Goal: Information Seeking & Learning: Understand process/instructions

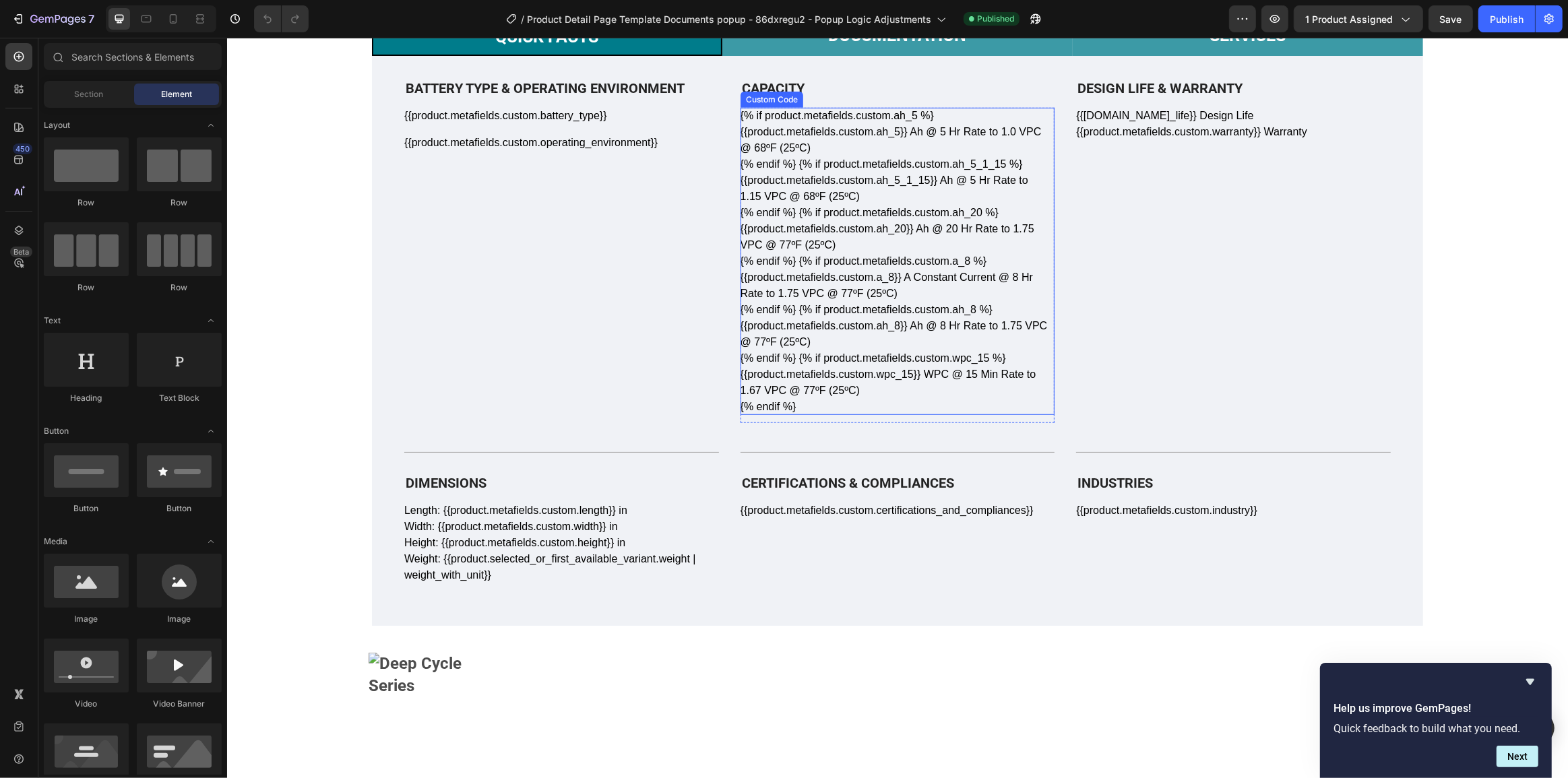
scroll to position [654, 0]
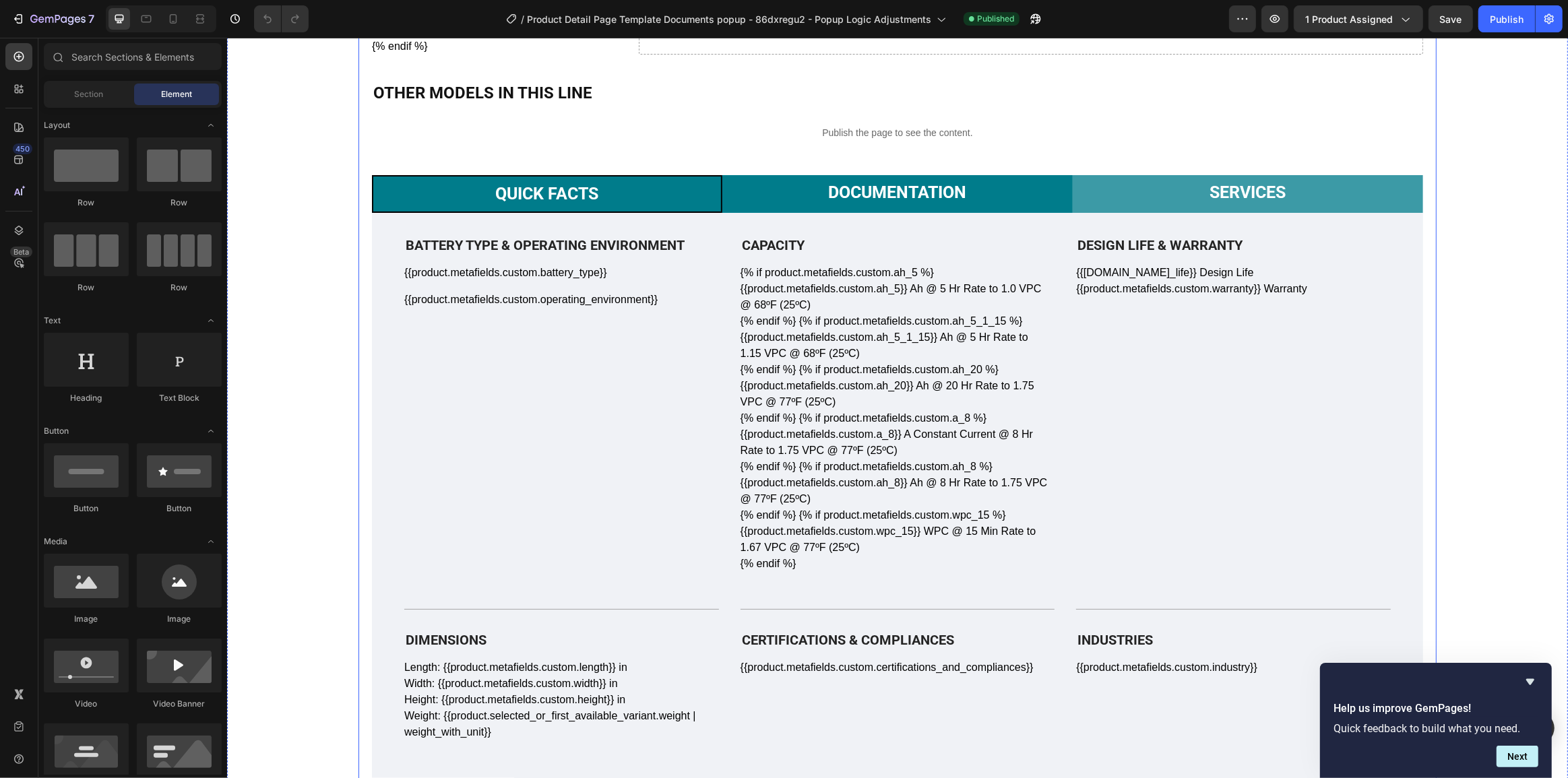
click at [920, 188] on p "Documentation" at bounding box center [895, 193] width 138 height 20
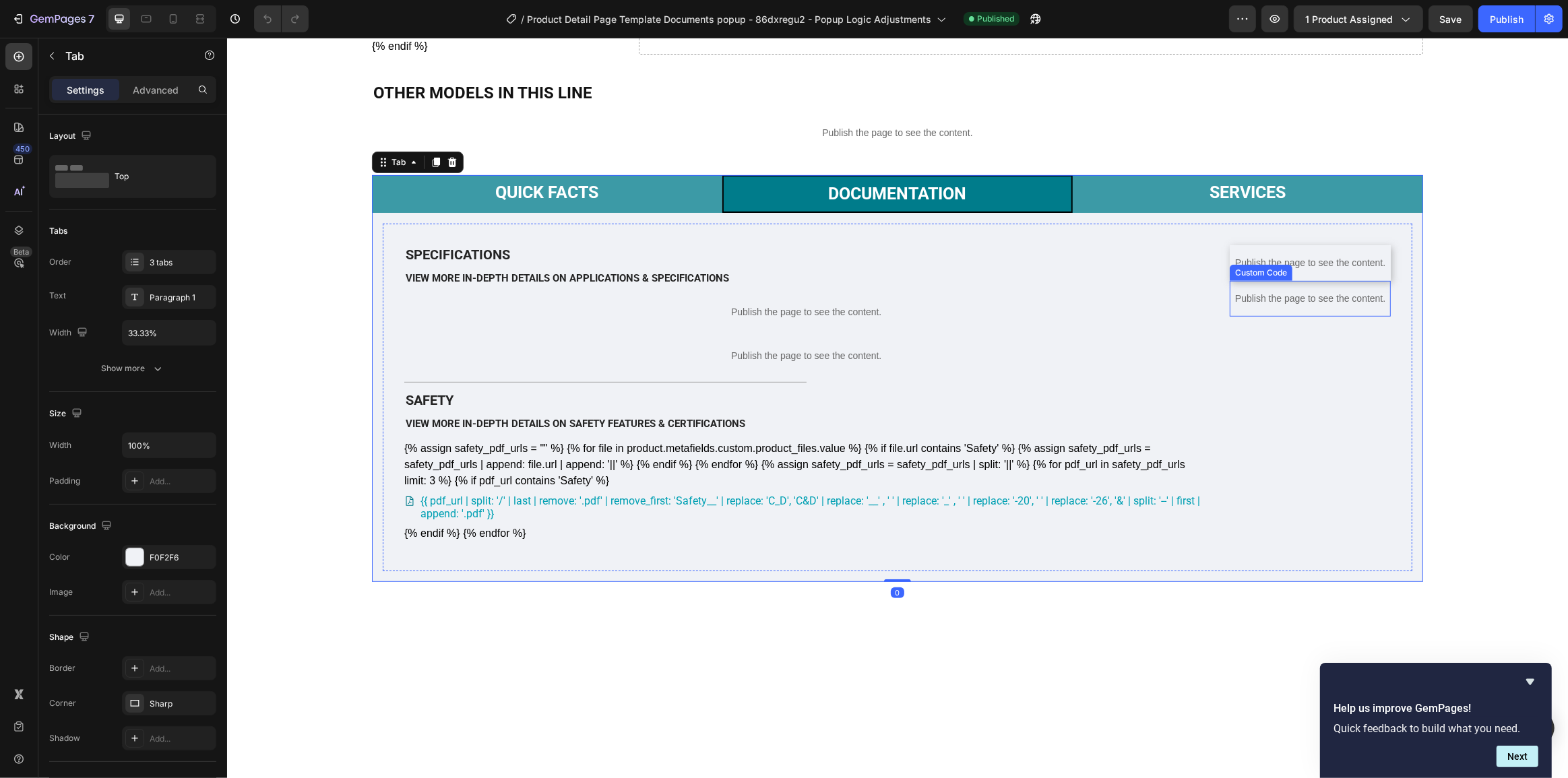
click at [1346, 306] on p "Publish the page to see the content." at bounding box center [1309, 298] width 161 height 14
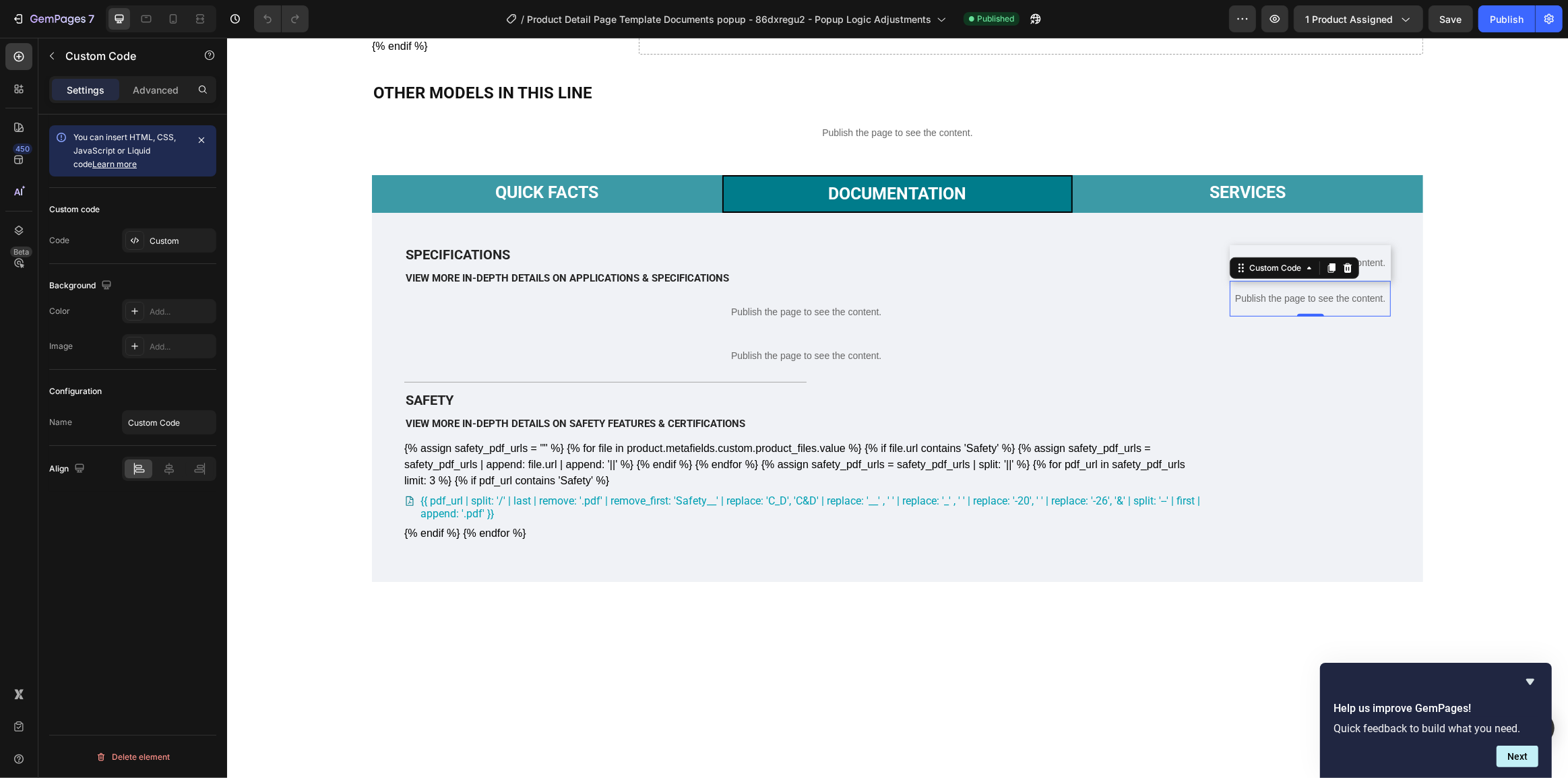
click at [1346, 306] on p "Publish the page to see the content." at bounding box center [1309, 298] width 161 height 14
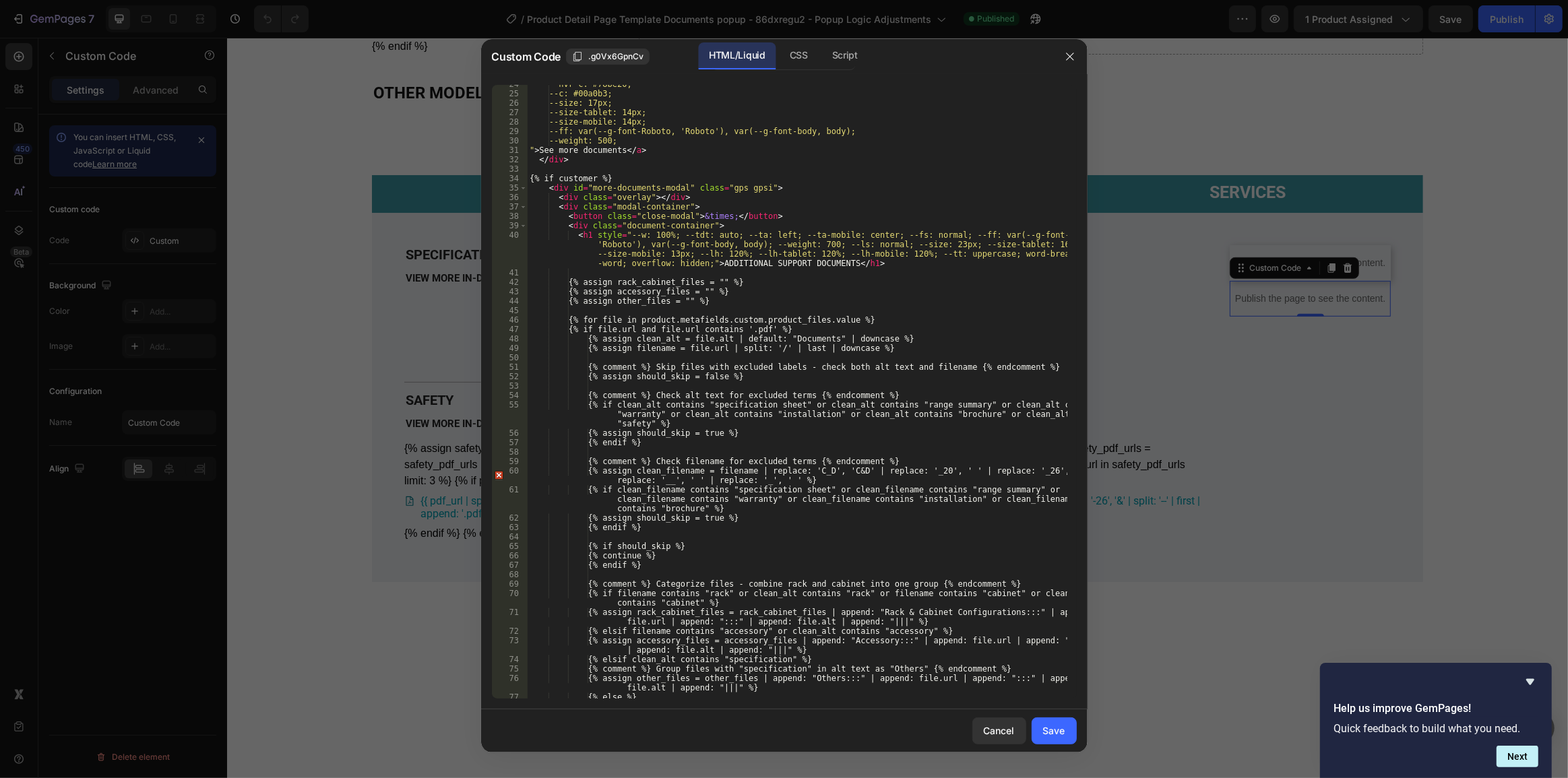
scroll to position [686, 0]
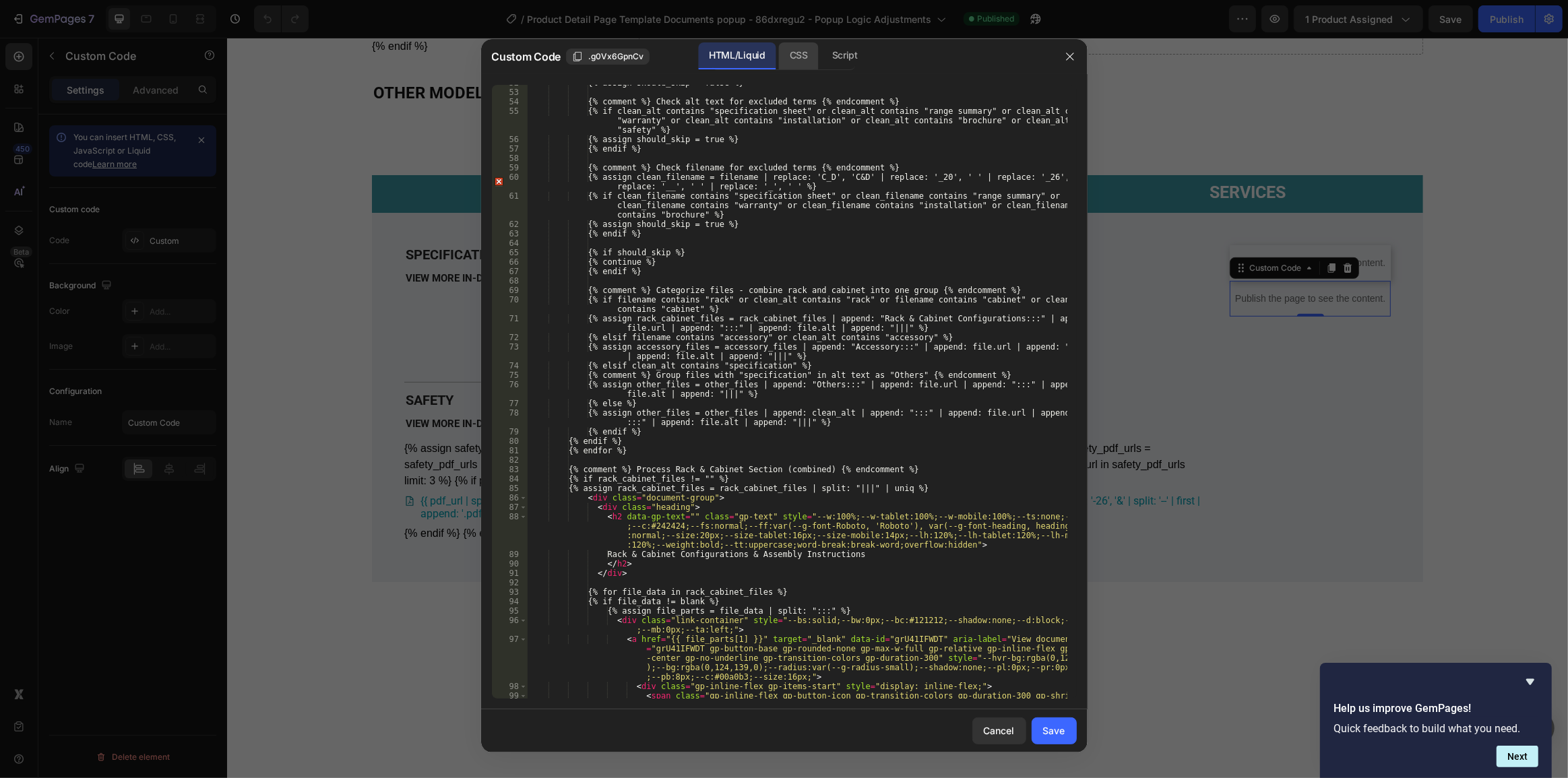
click at [800, 54] on div "CSS" at bounding box center [798, 56] width 39 height 27
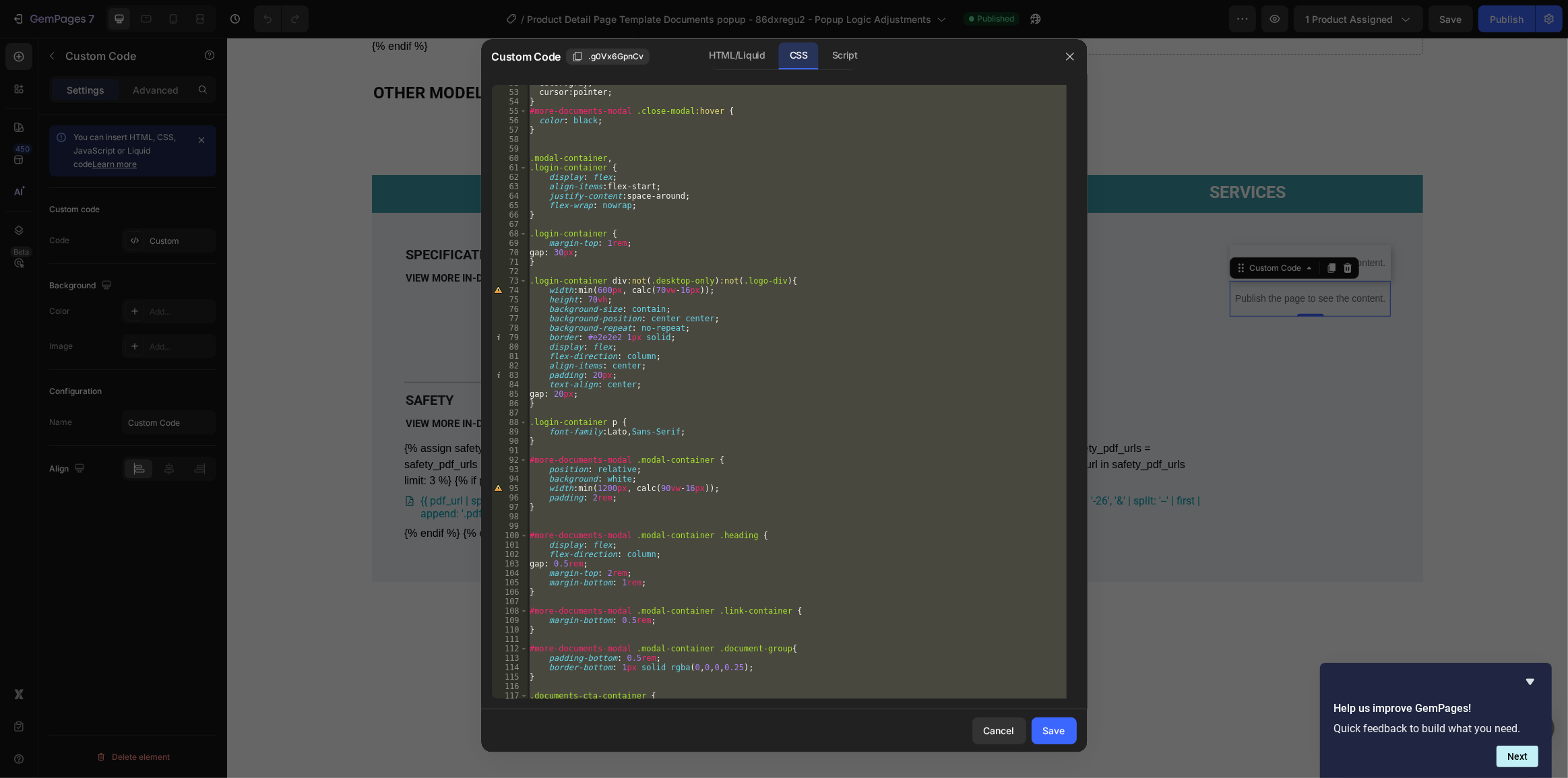
scroll to position [978, 0]
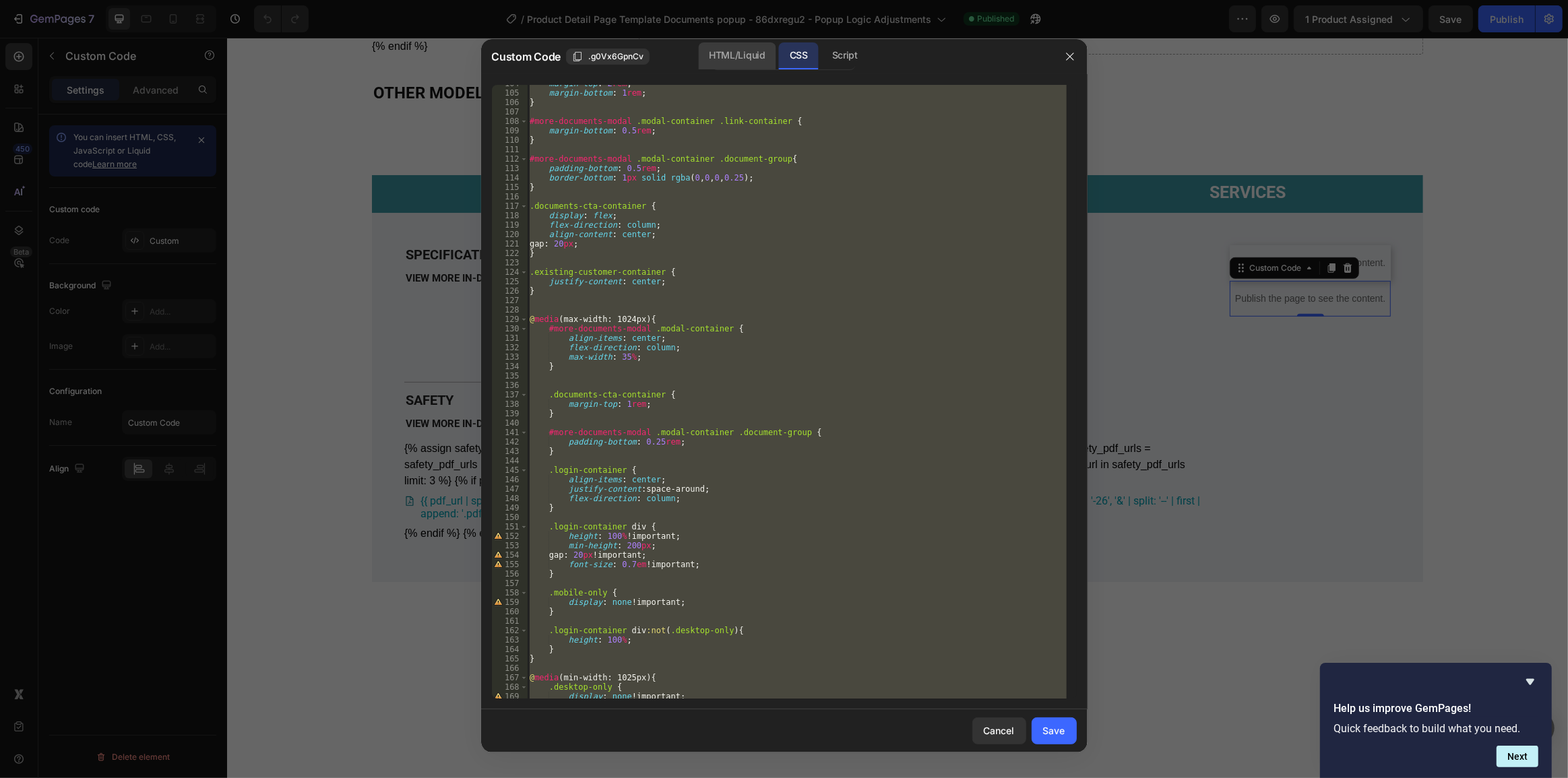
click at [724, 46] on div "HTML/Liquid" at bounding box center [736, 56] width 77 height 27
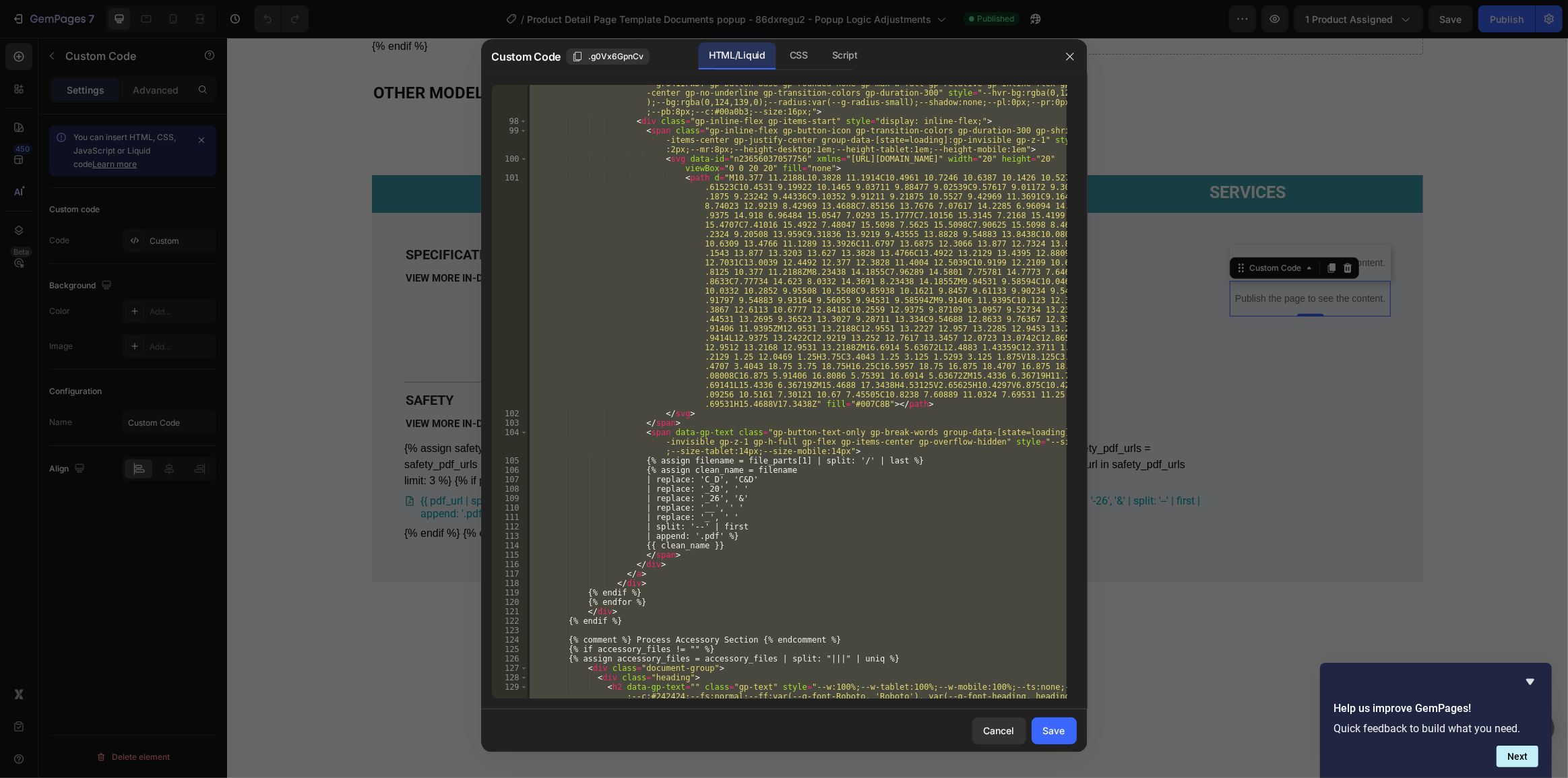
type textarea "{% endif %} {% endif %}"
click at [830, 289] on div "< a href = "{{ file_parts[1] }}" target = "_blank" data-id = "grU41IFWDT" aria-…" at bounding box center [796, 392] width 540 height 614
click at [810, 54] on div "CSS" at bounding box center [798, 56] width 39 height 27
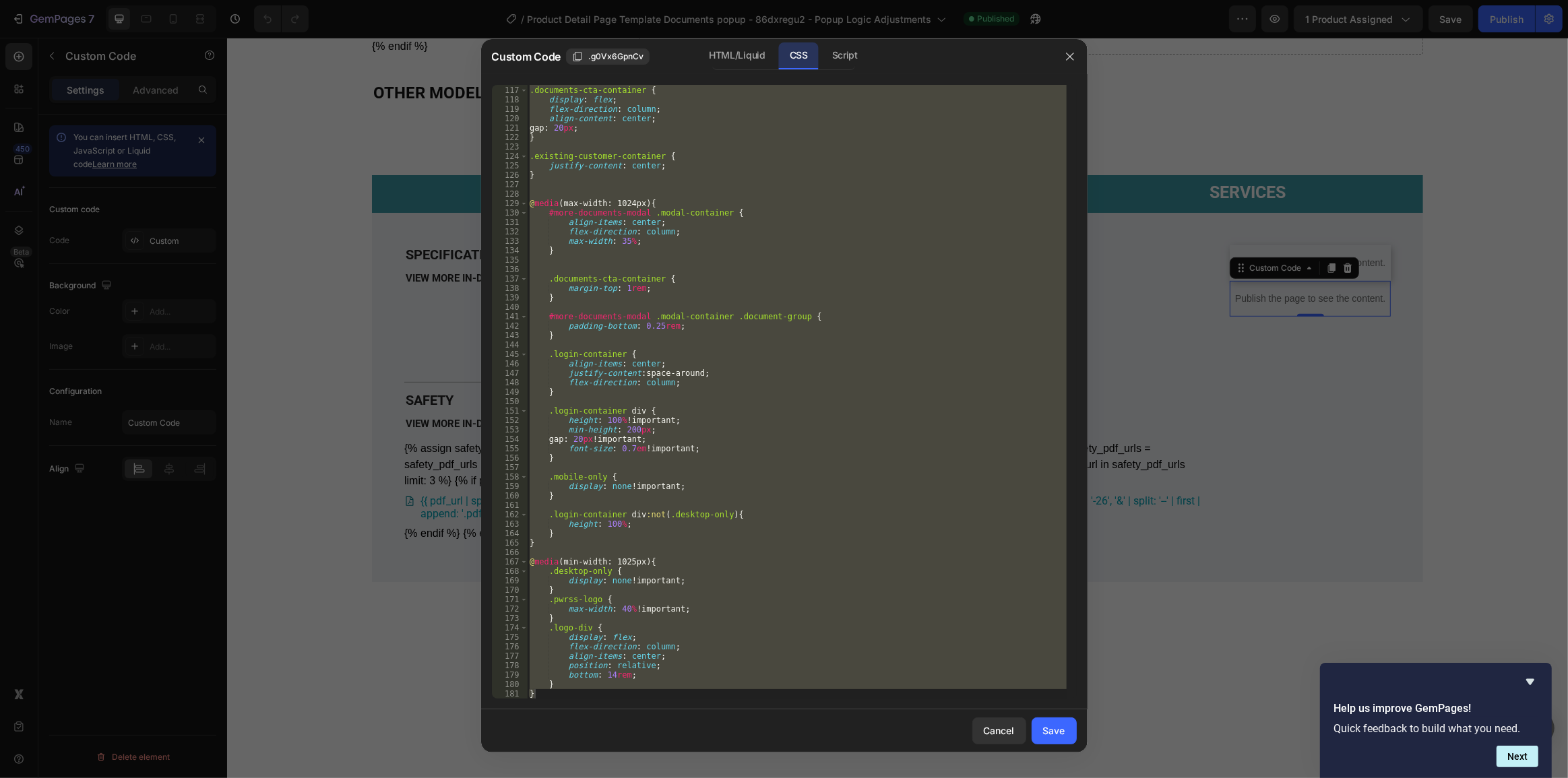
click at [772, 223] on div ".documents-cta-container { display : flex ; flex-direction : column ; align-con…" at bounding box center [796, 392] width 540 height 614
click at [722, 54] on div "HTML/Liquid" at bounding box center [736, 56] width 77 height 27
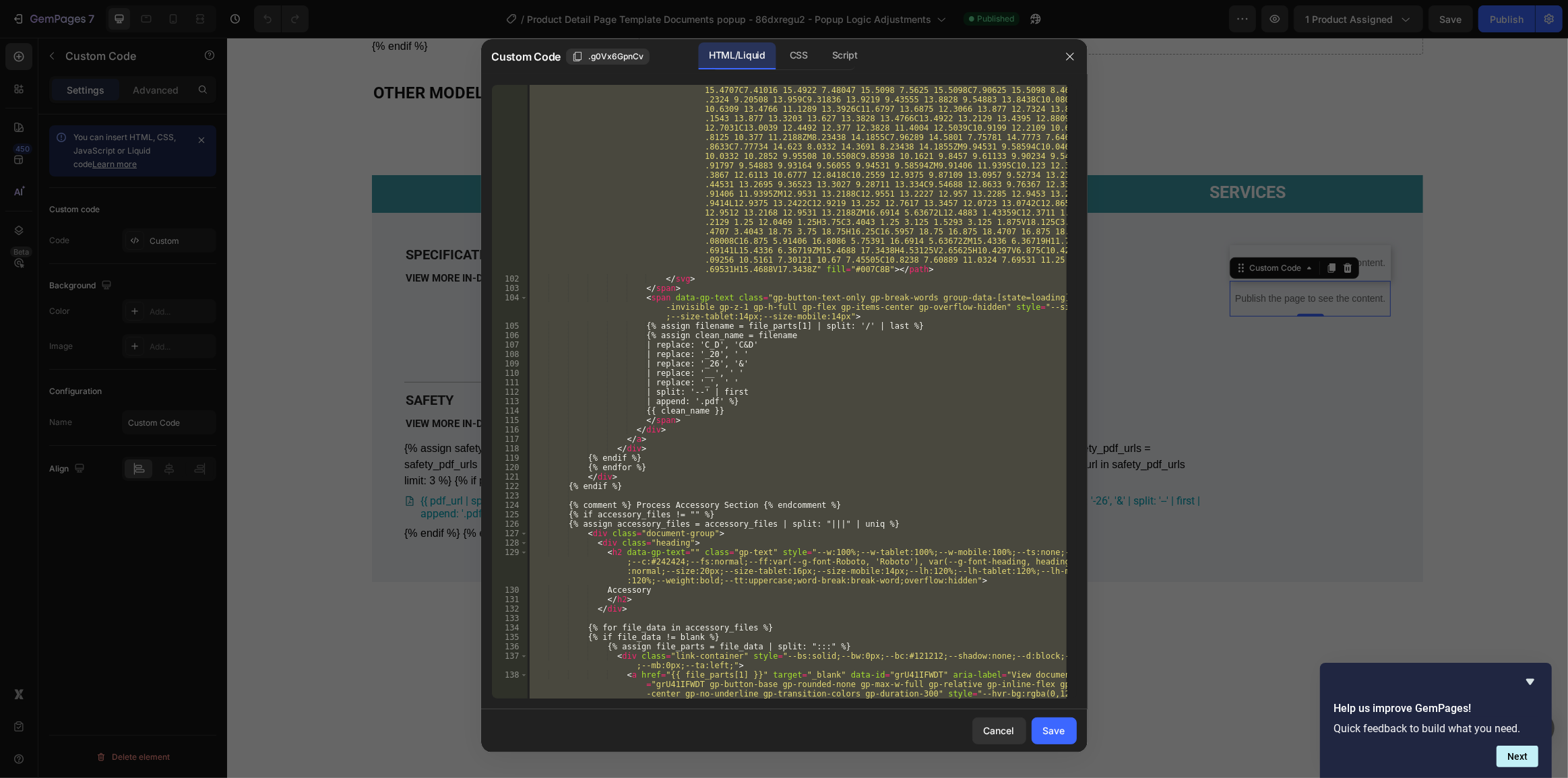
click at [761, 274] on div "< path d = "M10.377 11.2188L10.3828 11.1914C10.4961 10.7246 10.6387 10.1426 10.…" at bounding box center [796, 392] width 540 height 614
paste textarea
type textarea "{% endif %}"
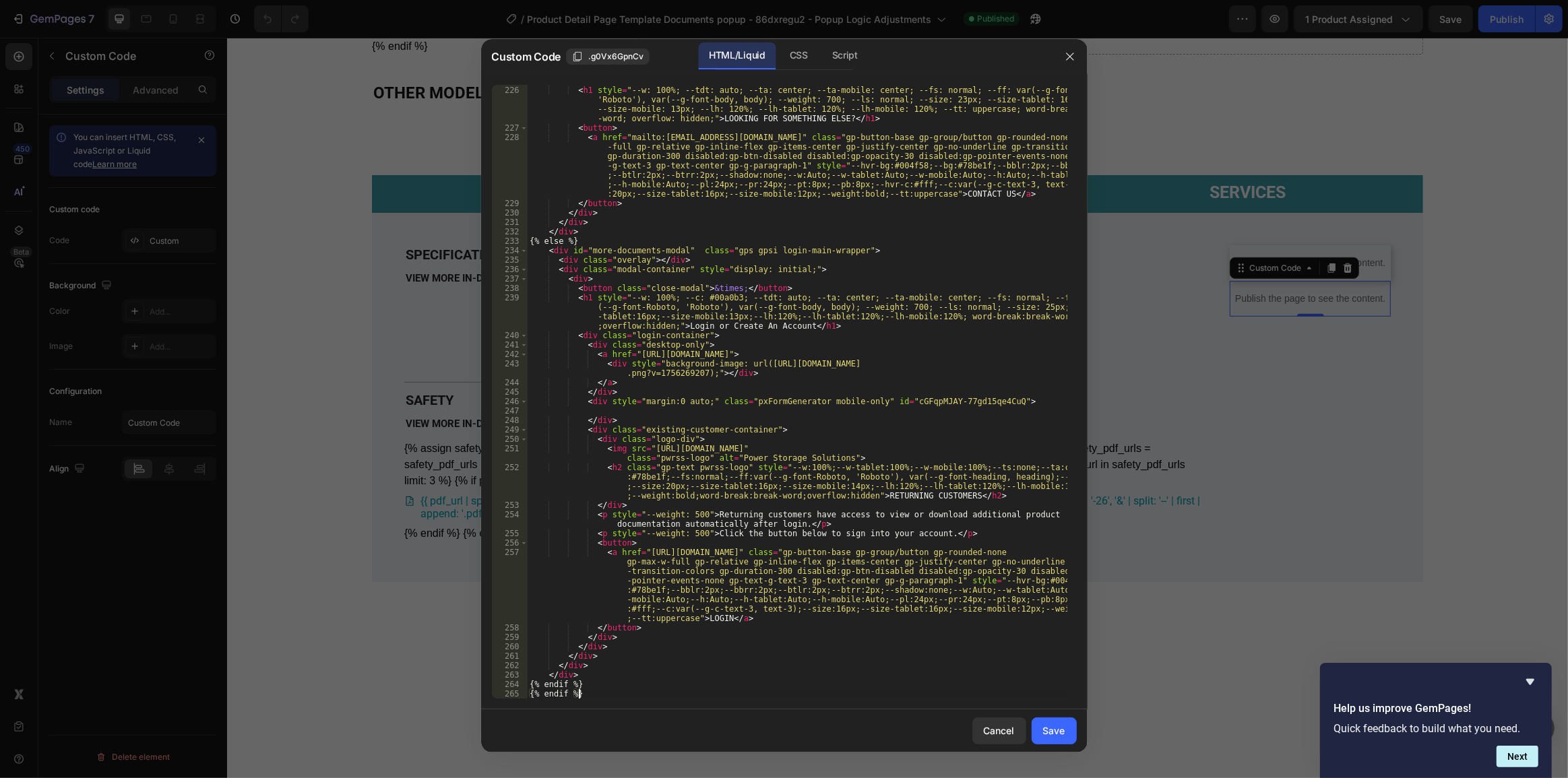
scroll to position [3470, 0]
click at [1039, 732] on button "Save" at bounding box center [1054, 731] width 45 height 27
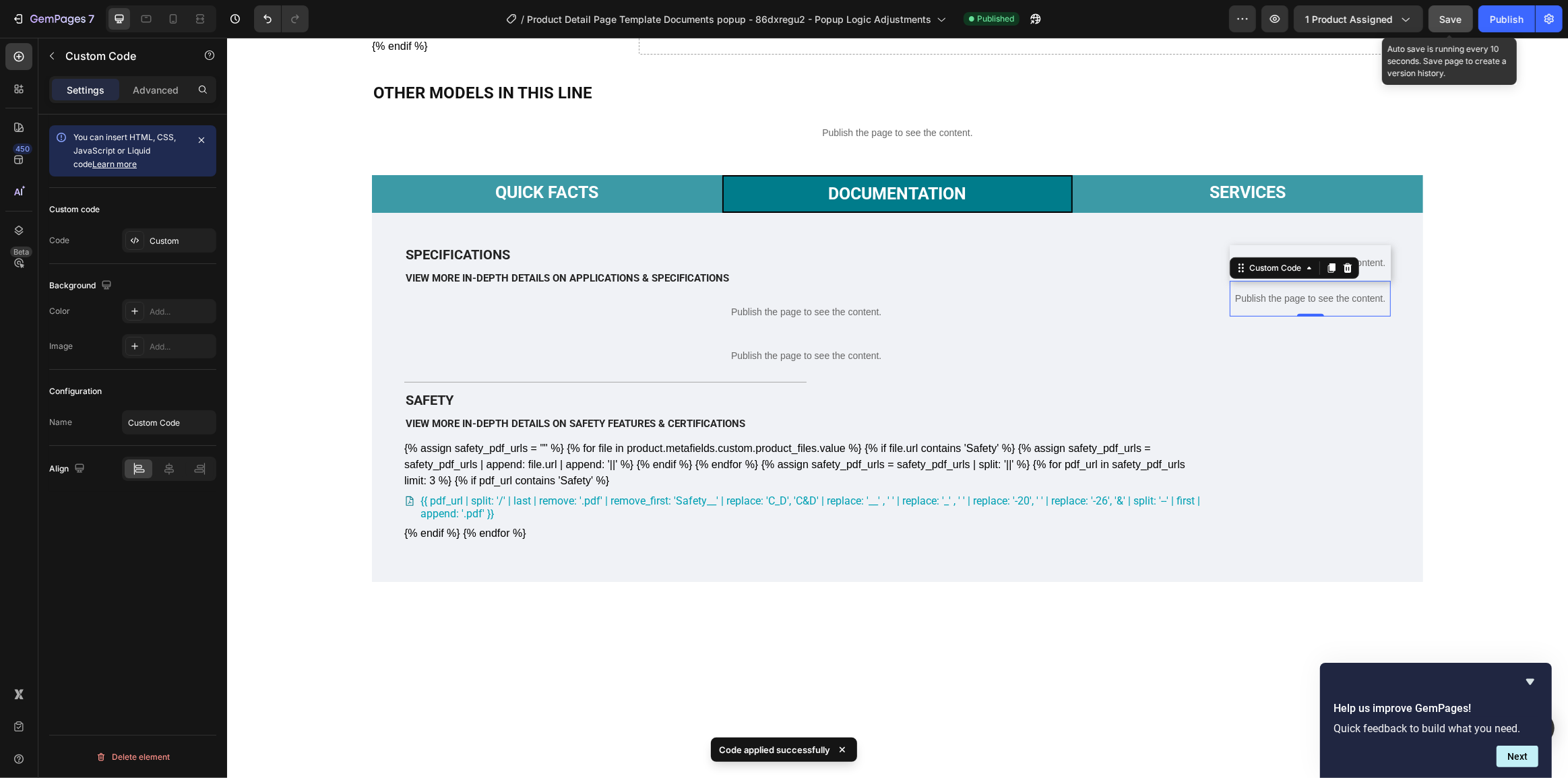
click at [1443, 24] on div "Save" at bounding box center [1451, 19] width 22 height 14
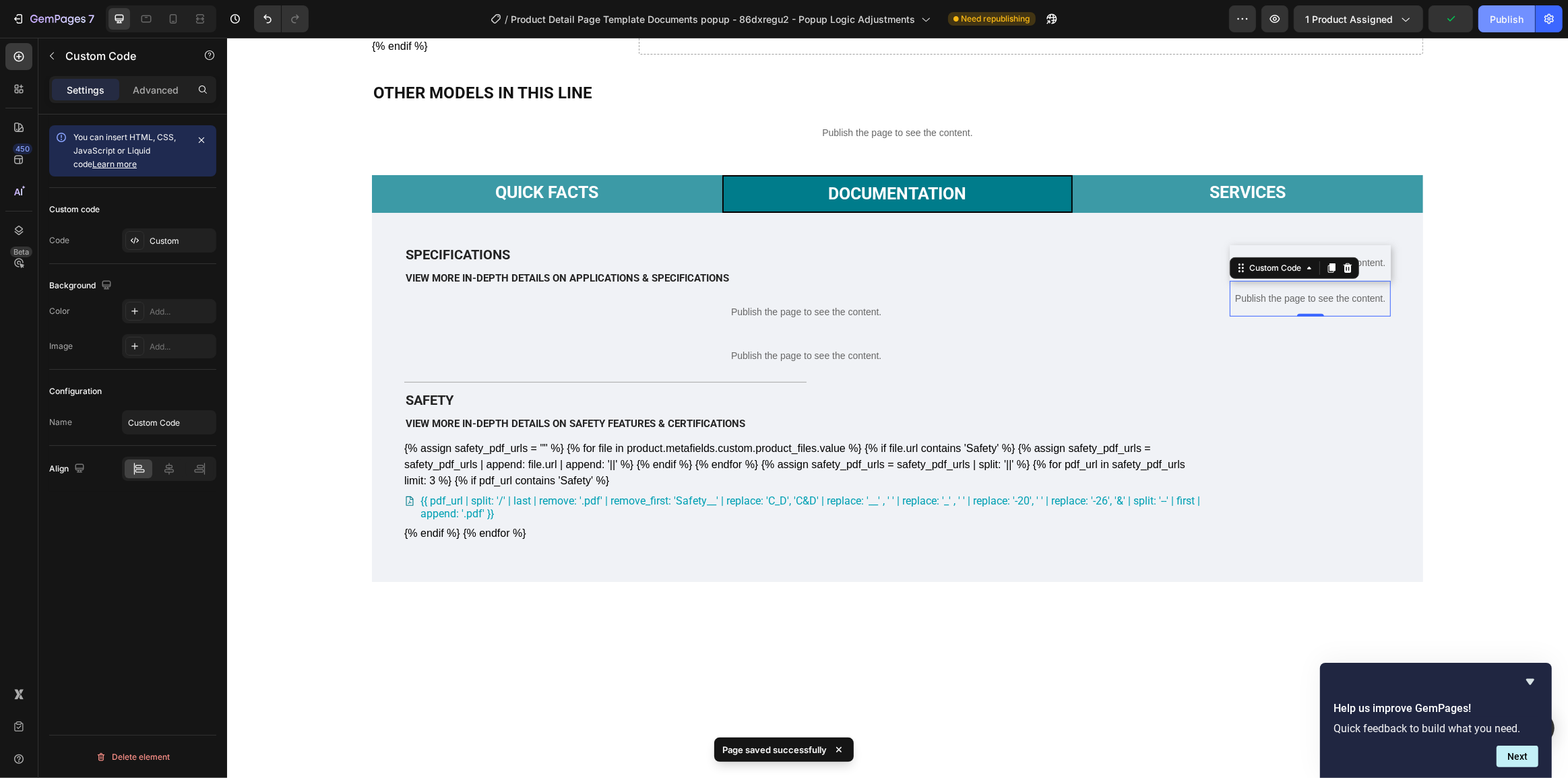
click at [1509, 19] on div "Publish" at bounding box center [1505, 19] width 34 height 14
